Goal: Check status: Check status

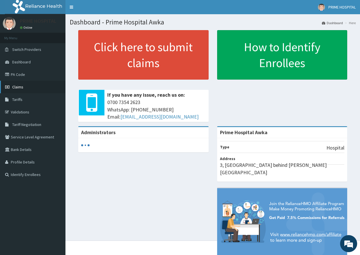
click at [19, 85] on span "Claims" at bounding box center [17, 86] width 11 height 5
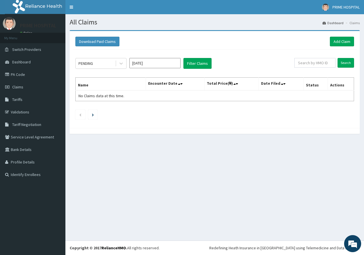
click at [20, 87] on span "Claims" at bounding box center [17, 86] width 11 height 5
click at [197, 64] on button "Filter Claims" at bounding box center [197, 63] width 28 height 11
click at [121, 61] on icon at bounding box center [121, 64] width 6 height 6
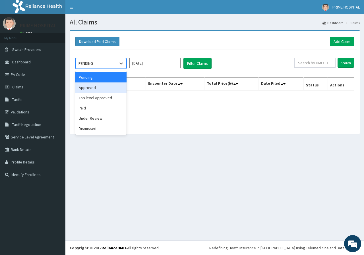
click at [99, 86] on div "Approved" at bounding box center [100, 87] width 51 height 10
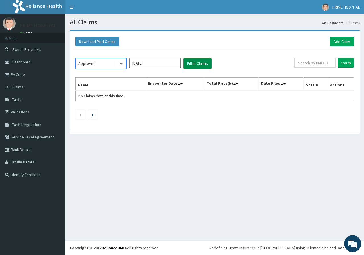
click at [183, 66] on button "Filter Claims" at bounding box center [197, 63] width 28 height 11
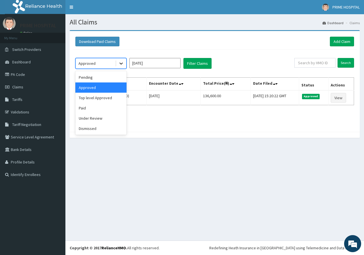
click at [119, 65] on icon at bounding box center [121, 64] width 6 height 6
click at [105, 107] on div "Paid" at bounding box center [100, 108] width 51 height 10
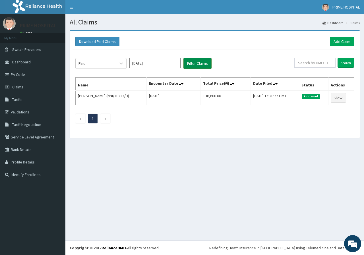
click at [203, 64] on button "Filter Claims" at bounding box center [197, 63] width 28 height 11
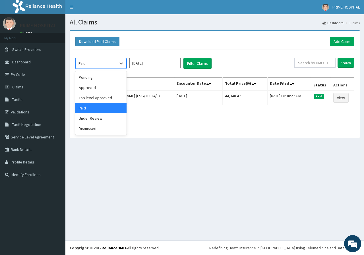
click at [115, 63] on div at bounding box center [120, 63] width 11 height 10
click at [93, 86] on div "Approved" at bounding box center [100, 87] width 51 height 10
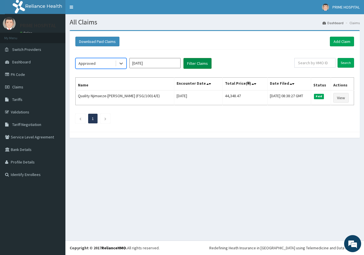
click at [196, 63] on button "Filter Claims" at bounding box center [197, 63] width 28 height 11
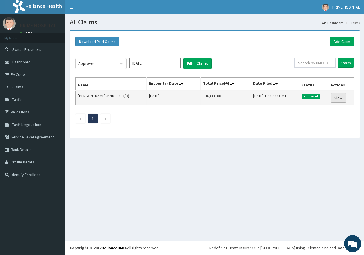
click at [340, 97] on link "View" at bounding box center [338, 98] width 15 height 10
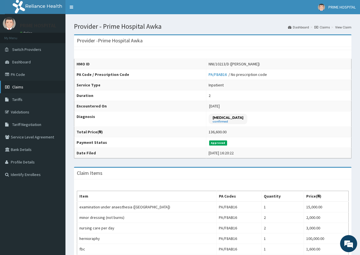
click at [18, 85] on span "Claims" at bounding box center [17, 86] width 11 height 5
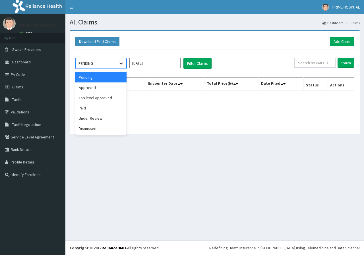
click at [118, 61] on div at bounding box center [121, 63] width 10 height 10
click at [166, 65] on input "[DATE]" at bounding box center [154, 63] width 51 height 10
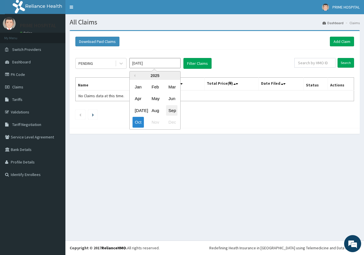
click at [170, 109] on div "Sep" at bounding box center [171, 110] width 11 height 11
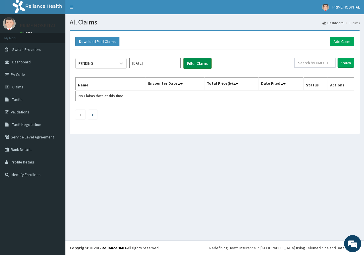
click at [201, 63] on button "Filter Claims" at bounding box center [197, 63] width 28 height 11
click at [119, 64] on icon at bounding box center [121, 64] width 6 height 6
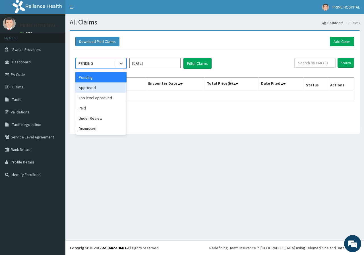
click at [109, 88] on div "Approved" at bounding box center [100, 87] width 51 height 10
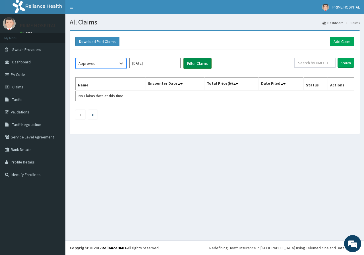
click at [194, 66] on button "Filter Claims" at bounding box center [197, 63] width 28 height 11
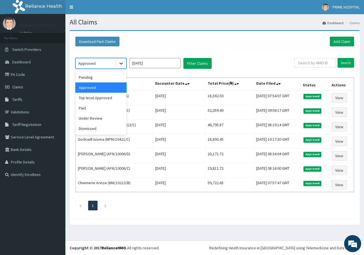
click at [122, 62] on icon at bounding box center [121, 64] width 6 height 6
click at [94, 119] on div "Under Review" at bounding box center [100, 118] width 51 height 10
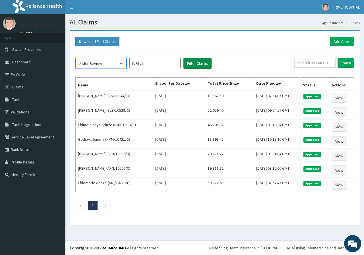
click at [202, 60] on button "Filter Claims" at bounding box center [197, 63] width 28 height 11
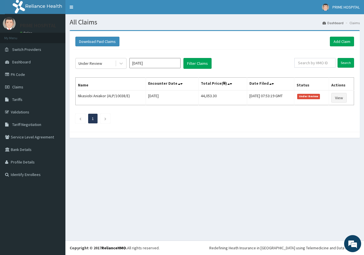
click at [232, 52] on div "Under Review [DATE] Filter Claims Search Name Encounter Date Total Price(₦) Dat…" at bounding box center [215, 89] width 284 height 80
click at [125, 66] on div at bounding box center [121, 63] width 10 height 10
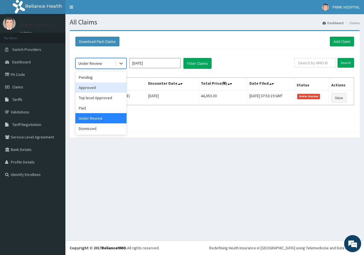
click at [98, 85] on div "Approved" at bounding box center [100, 87] width 51 height 10
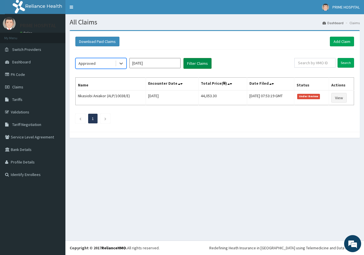
click at [194, 65] on button "Filter Claims" at bounding box center [197, 63] width 28 height 11
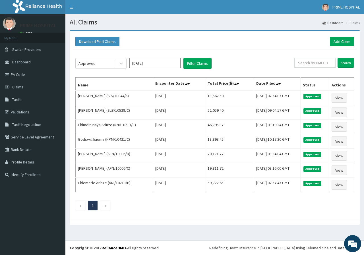
click at [180, 70] on div "Approved [DATE] Filter Claims Search Name Encounter Date Total Price(₦) Date Fi…" at bounding box center [215, 132] width 284 height 167
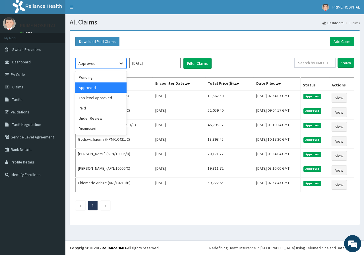
click at [123, 63] on icon at bounding box center [120, 64] width 3 height 2
click at [166, 59] on input "[DATE]" at bounding box center [154, 63] width 51 height 10
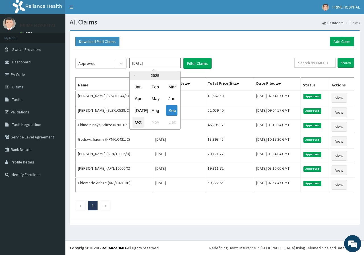
click at [135, 123] on div "Oct" at bounding box center [138, 122] width 11 height 11
type input "[DATE]"
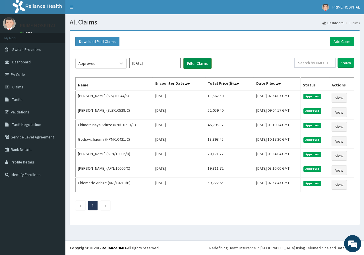
click at [196, 65] on button "Filter Claims" at bounding box center [197, 63] width 28 height 11
